Goal: Task Accomplishment & Management: Manage account settings

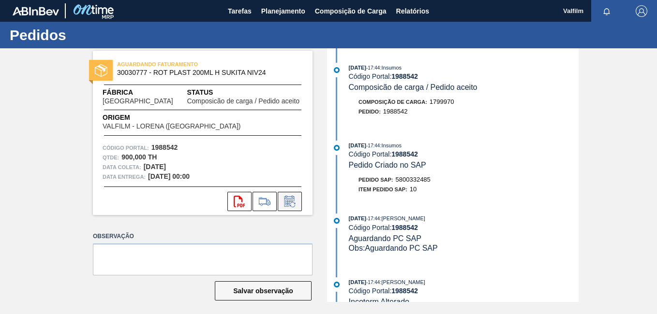
click at [288, 203] on icon at bounding box center [289, 202] width 15 height 12
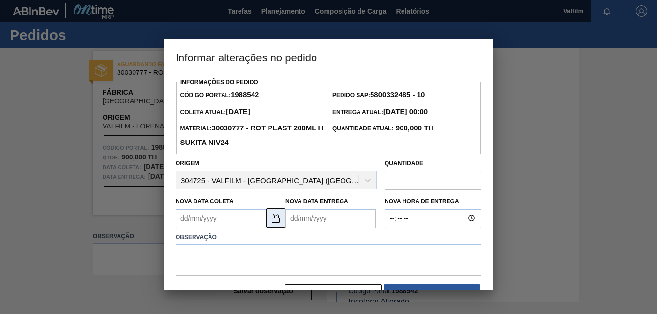
click at [273, 228] on button at bounding box center [275, 218] width 19 height 19
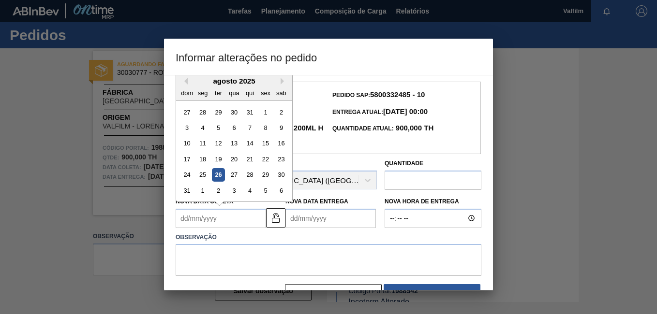
click at [202, 221] on Coleta1988542 "Nova Data Coleta" at bounding box center [221, 218] width 90 height 19
click at [208, 191] on div "1" at bounding box center [202, 190] width 13 height 13
type Coleta1988542 "[DATE]"
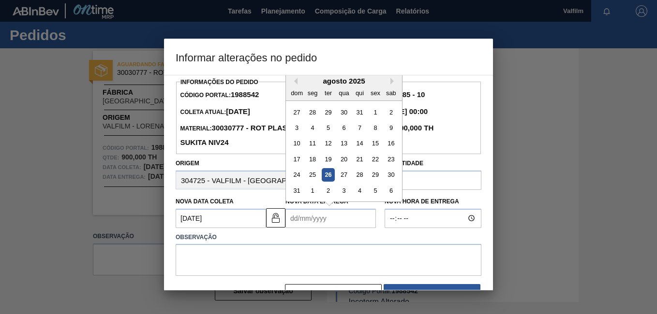
click at [299, 228] on Entrega1988542 "Nova Data Entrega" at bounding box center [330, 218] width 90 height 19
click at [344, 189] on div "3" at bounding box center [343, 190] width 13 height 13
type Entrega1988542 "[DATE]"
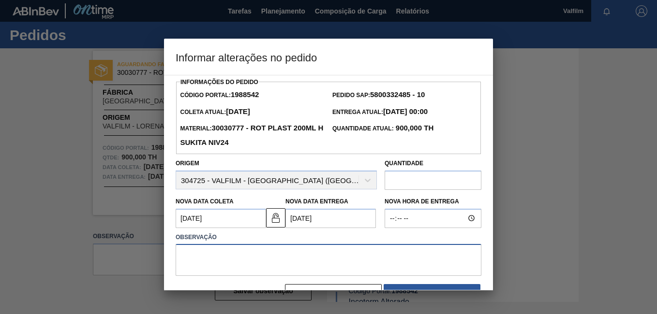
click at [262, 260] on textarea at bounding box center [329, 260] width 306 height 32
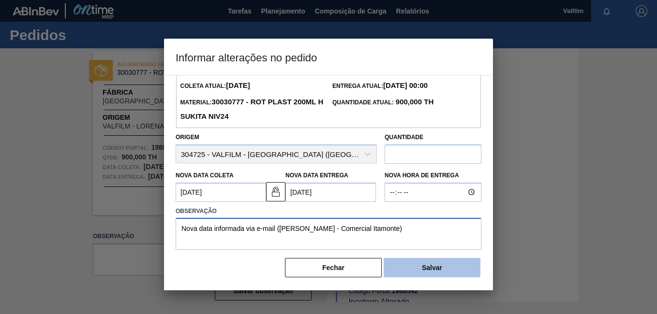
type textarea "Nova data informada via e-mail ([PERSON_NAME] - Comercial Itamonte)"
click at [449, 271] on button "Salvar" at bounding box center [432, 267] width 97 height 19
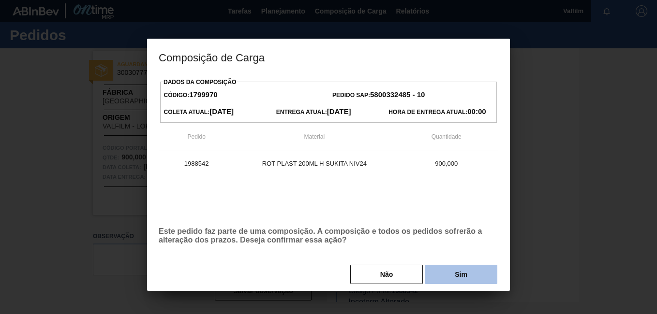
click at [488, 270] on button "Sim" at bounding box center [461, 274] width 73 height 19
